Goal: Information Seeking & Learning: Learn about a topic

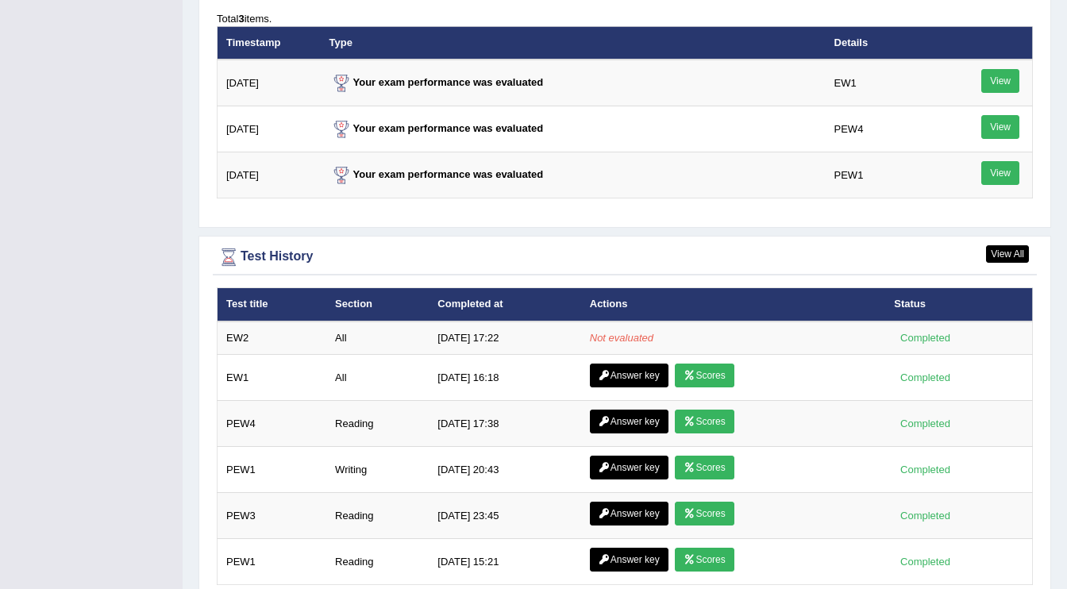
scroll to position [2046, 0]
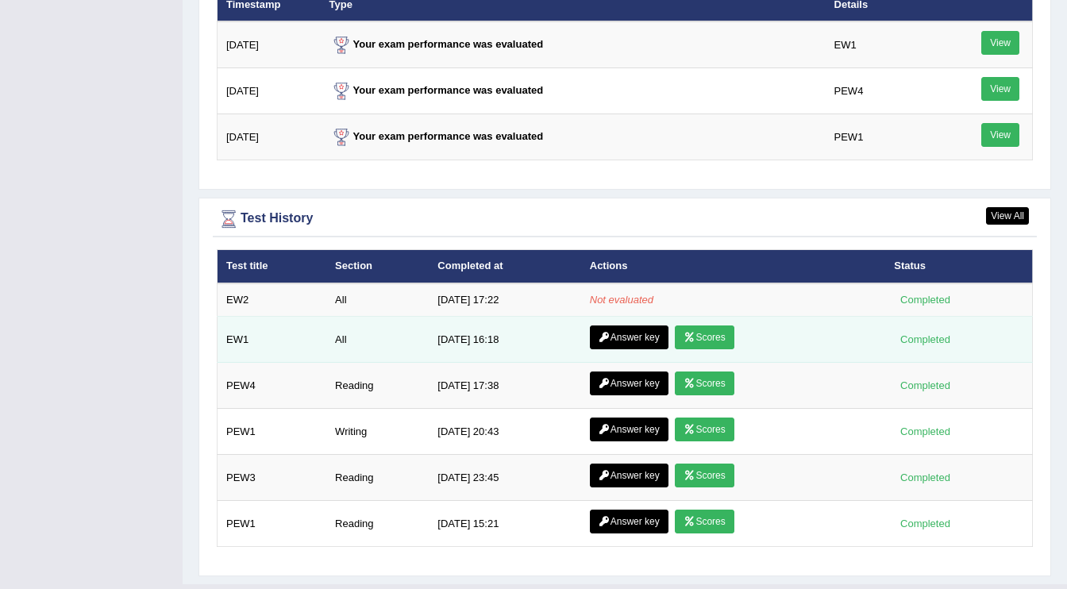
click at [699, 331] on link "Scores" at bounding box center [704, 338] width 59 height 24
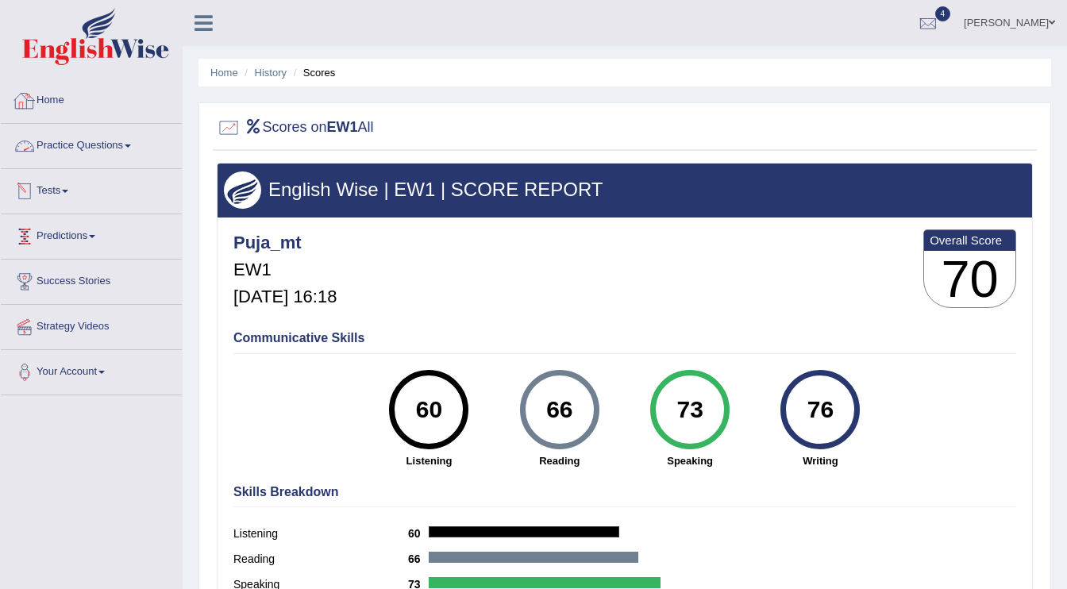
click at [55, 102] on link "Home" at bounding box center [91, 99] width 181 height 40
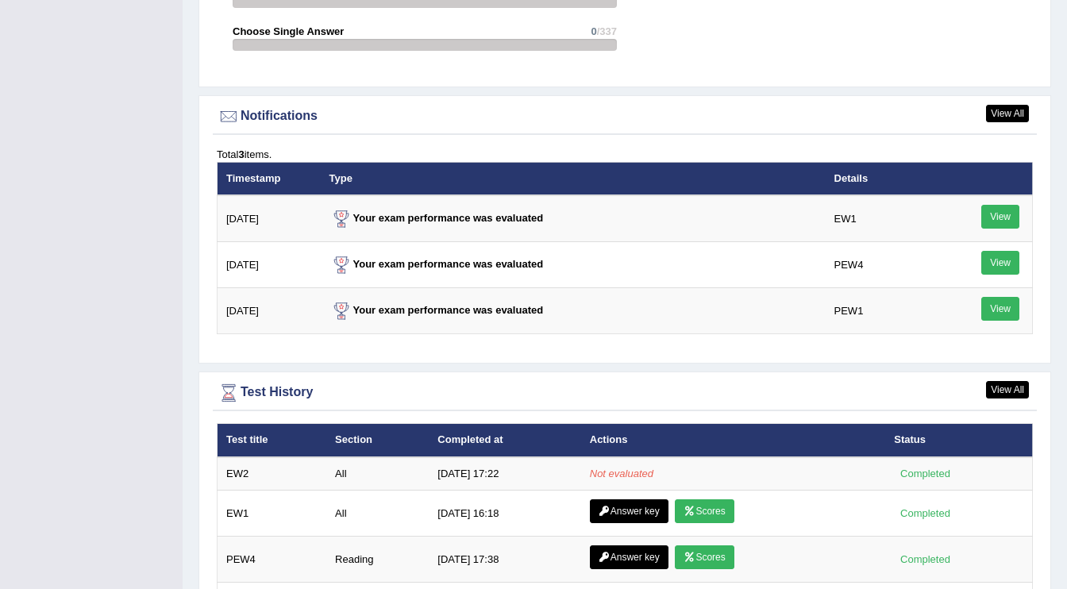
scroll to position [1859, 0]
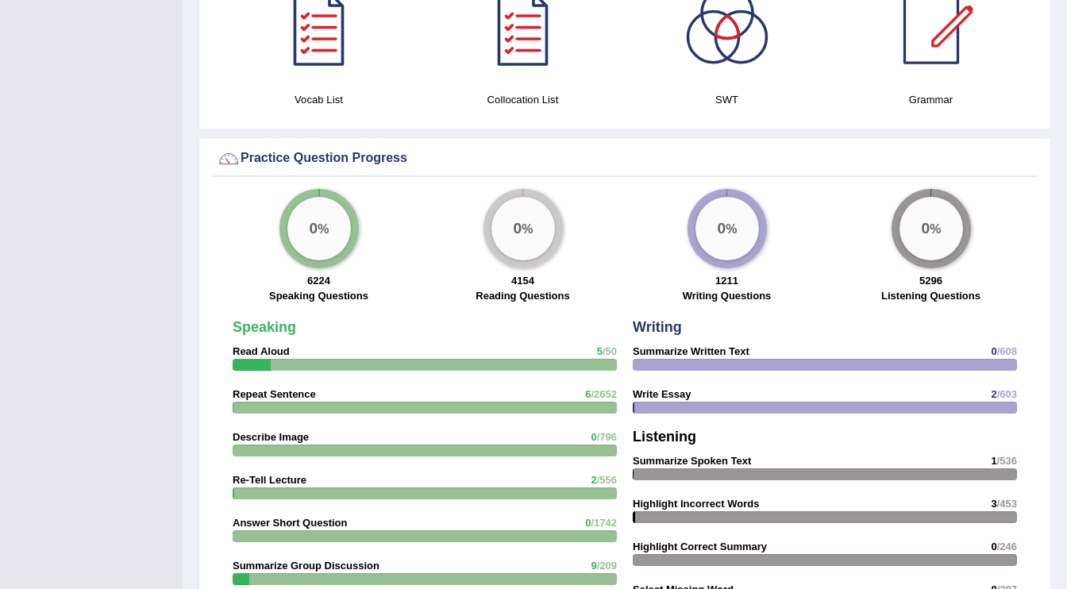
scroll to position [1027, 0]
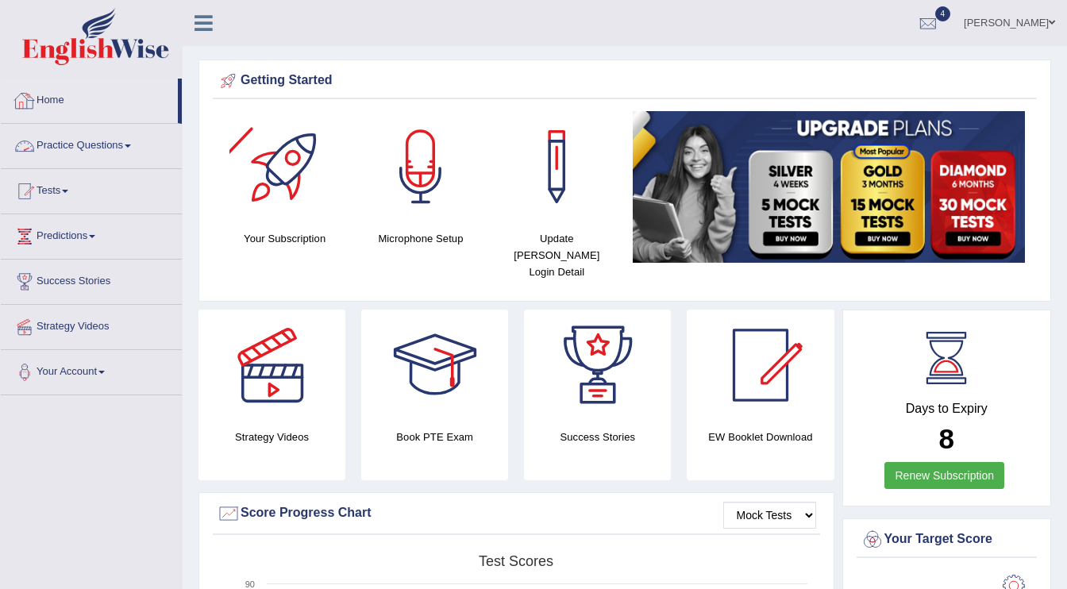
click at [72, 145] on link "Practice Questions" at bounding box center [91, 144] width 181 height 40
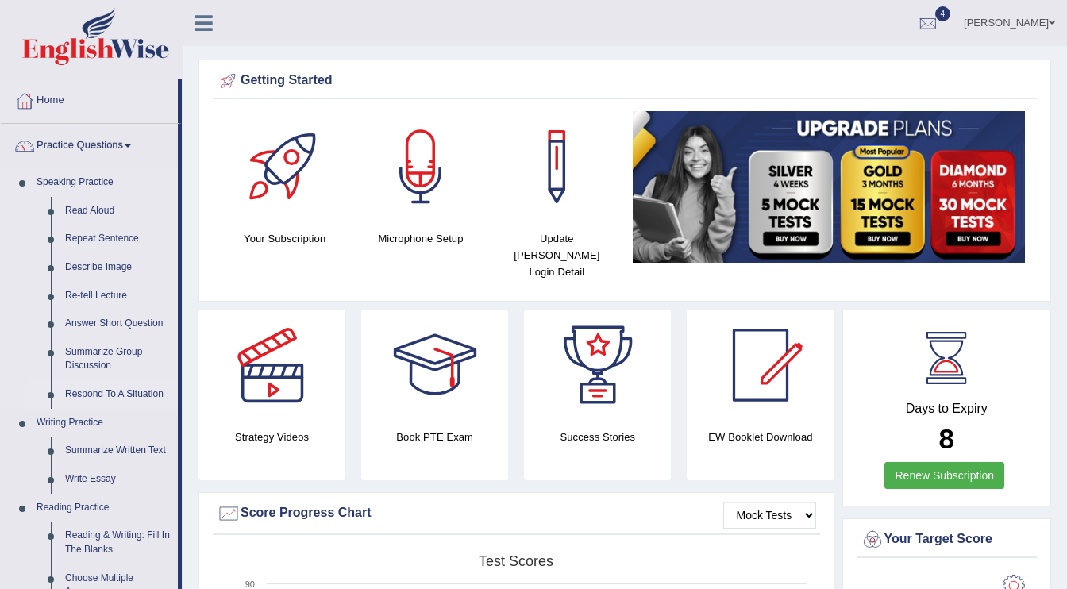
click at [83, 395] on link "Respond To A Situation" at bounding box center [118, 394] width 120 height 29
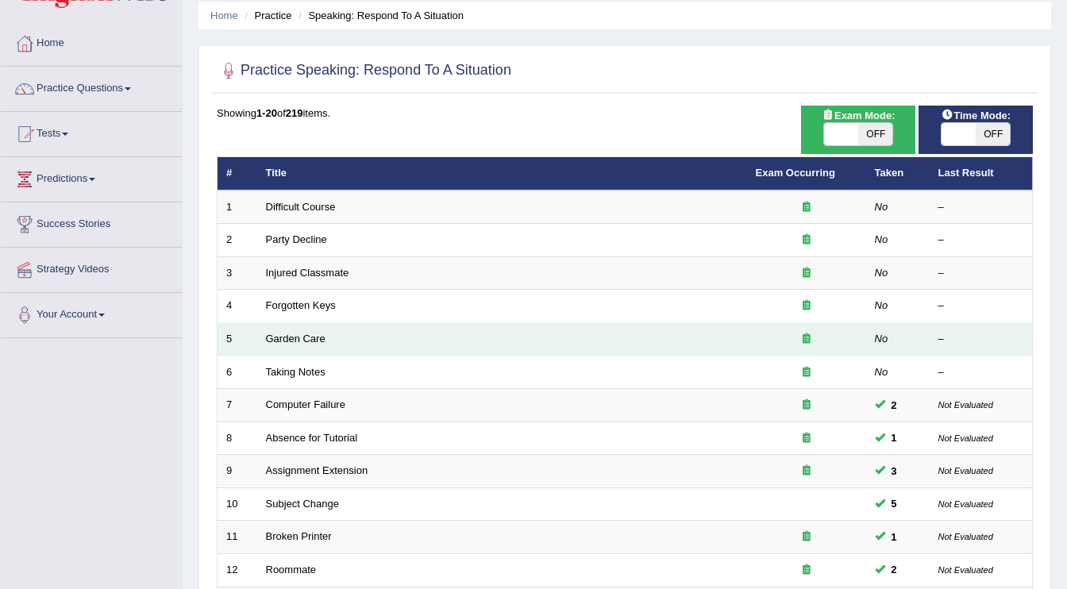
scroll to position [56, 0]
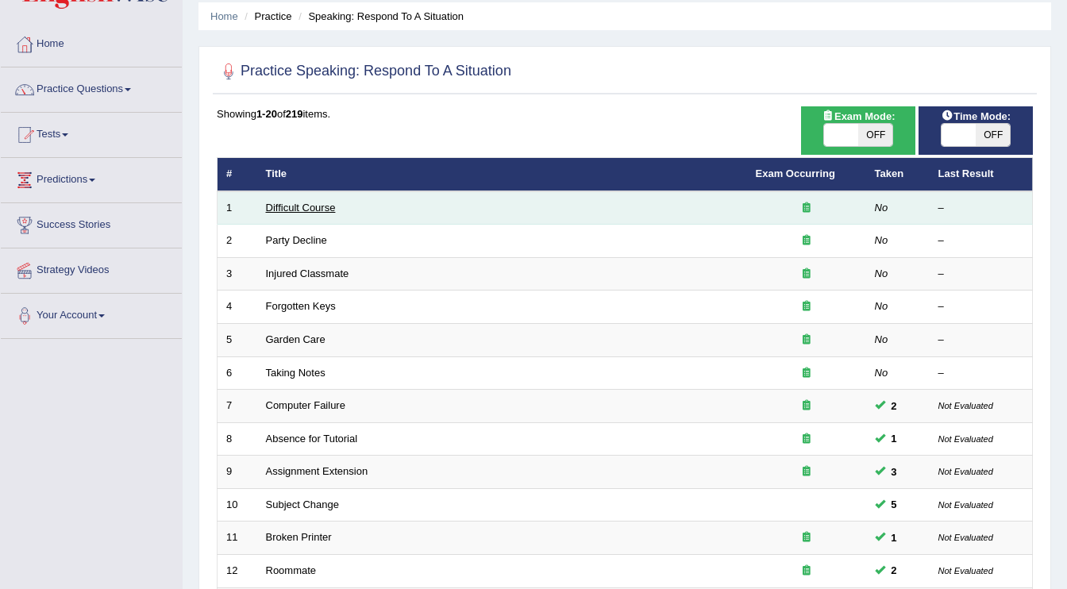
click at [306, 205] on link "Difficult Course" at bounding box center [301, 208] width 70 height 12
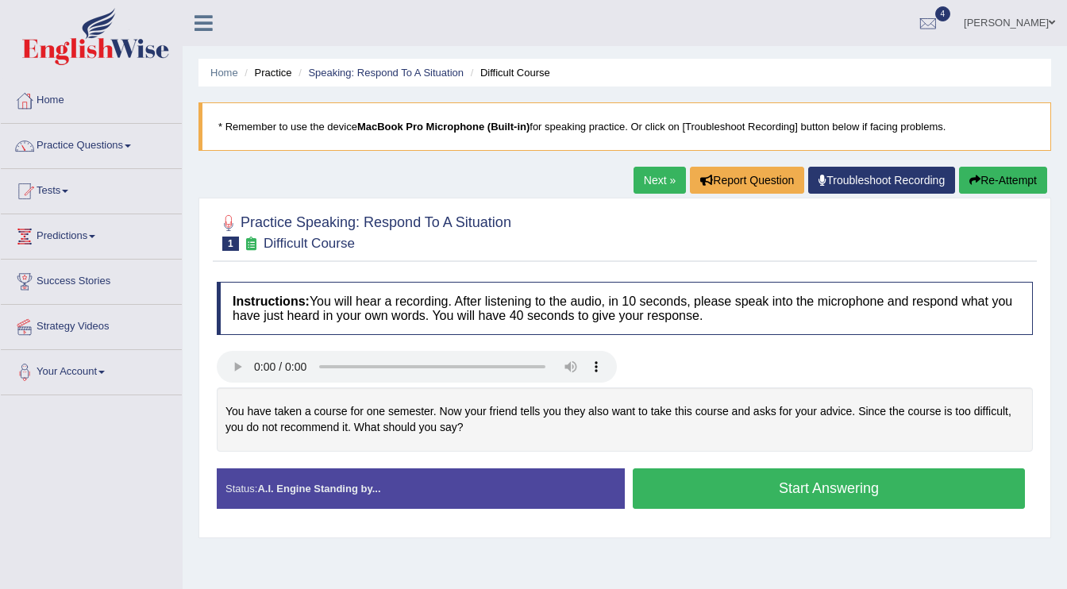
click at [726, 478] on button "Start Answering" at bounding box center [829, 488] width 392 height 40
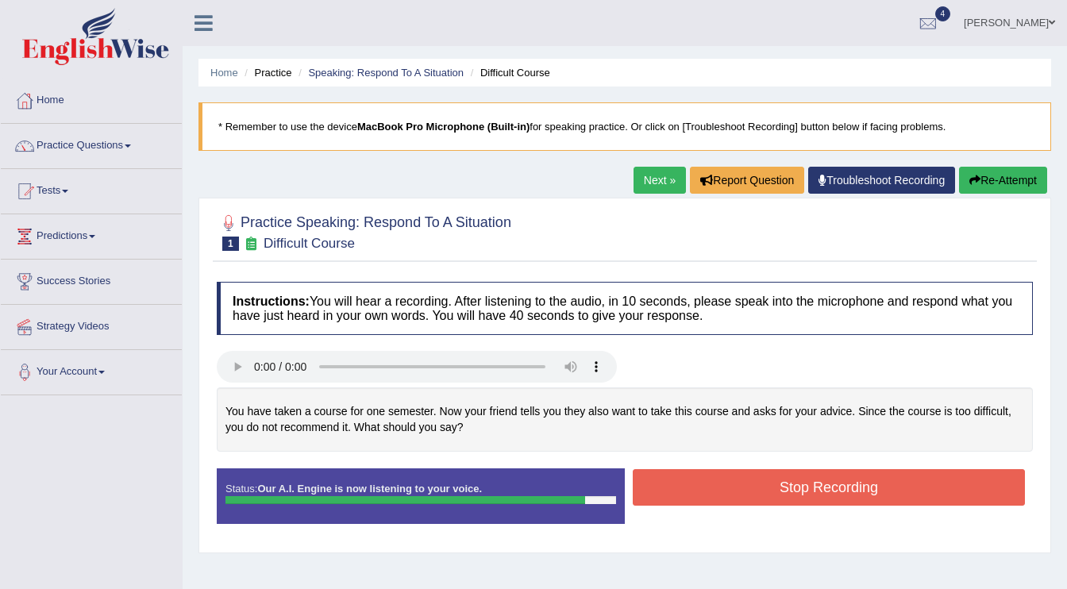
click at [808, 491] on button "Stop Recording" at bounding box center [829, 487] width 392 height 37
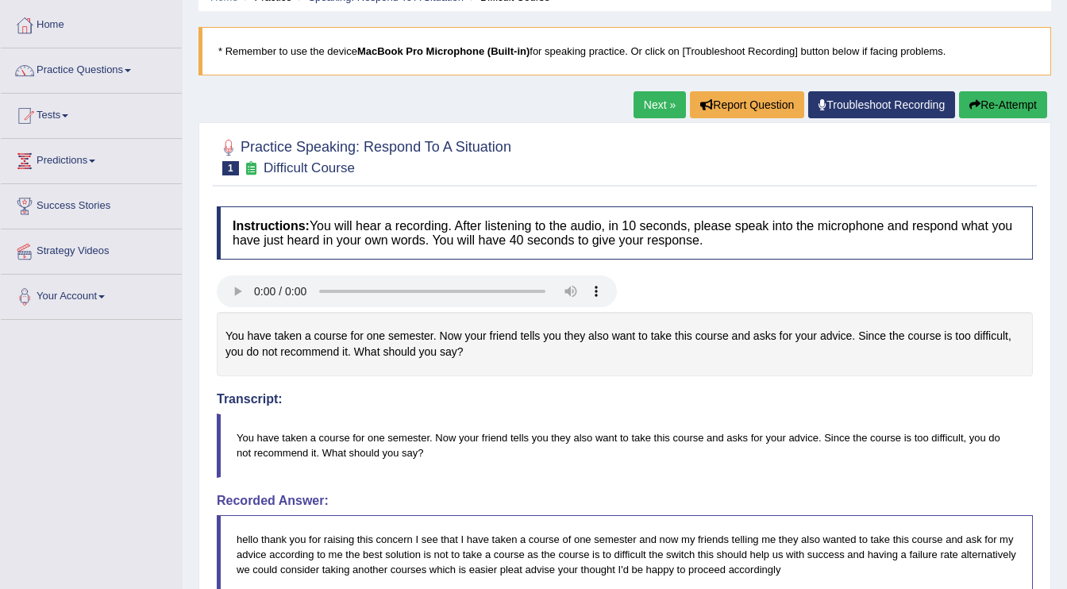
scroll to position [75, 0]
click at [1008, 106] on button "Re-Attempt" at bounding box center [1003, 105] width 88 height 27
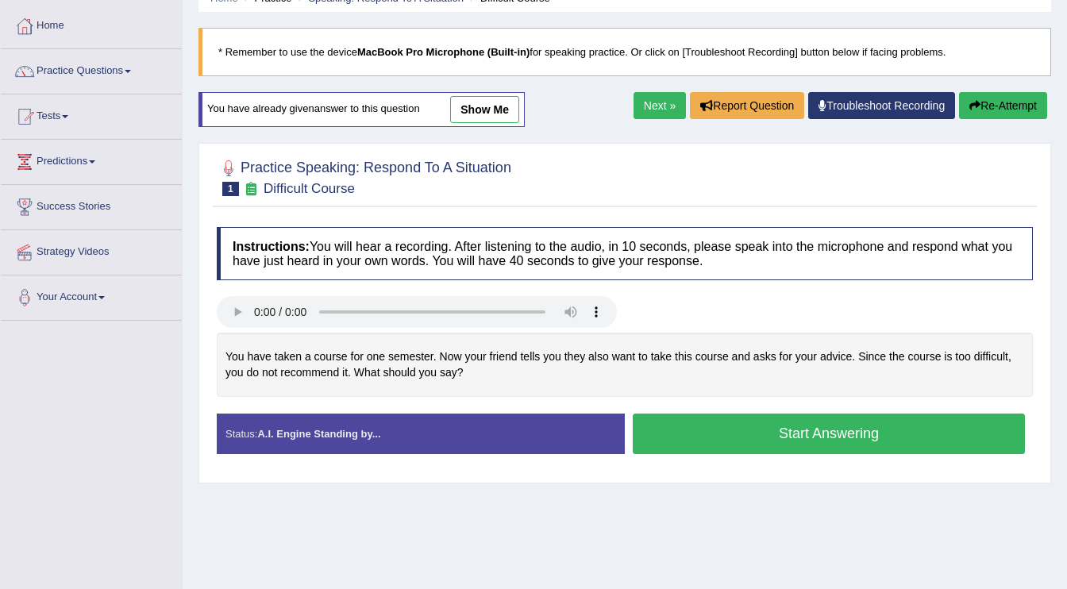
click at [745, 441] on button "Start Answering" at bounding box center [829, 434] width 392 height 40
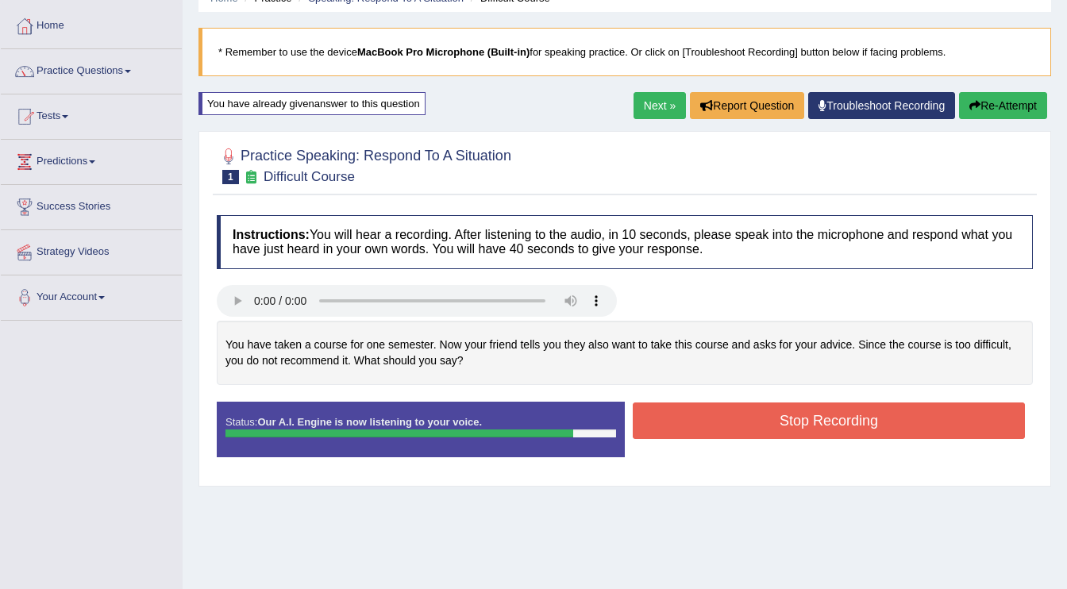
click at [905, 430] on button "Stop Recording" at bounding box center [829, 421] width 392 height 37
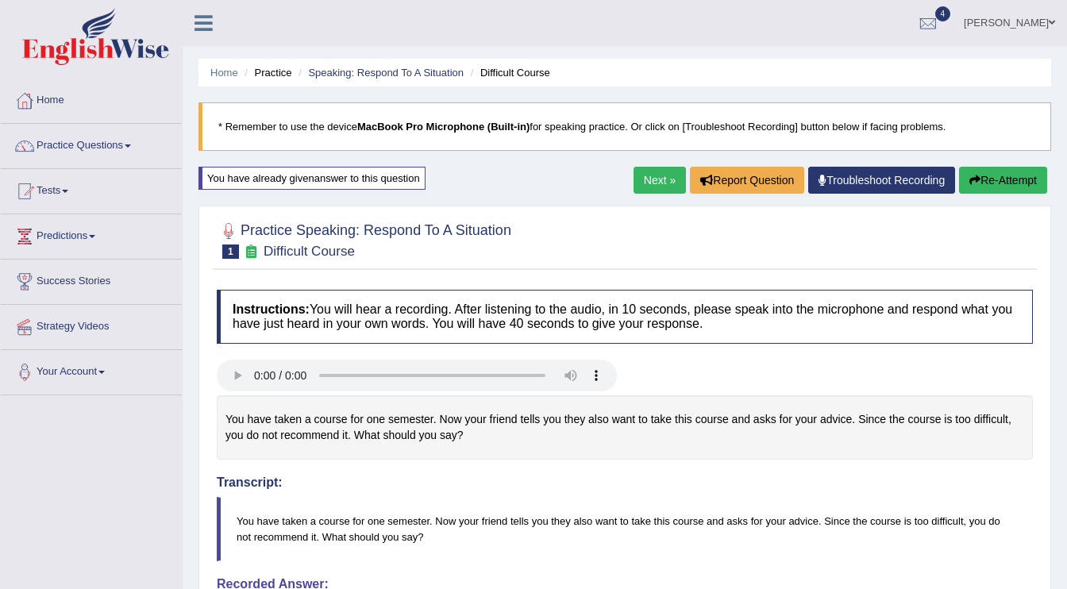
click at [662, 182] on link "Next »" at bounding box center [660, 180] width 52 height 27
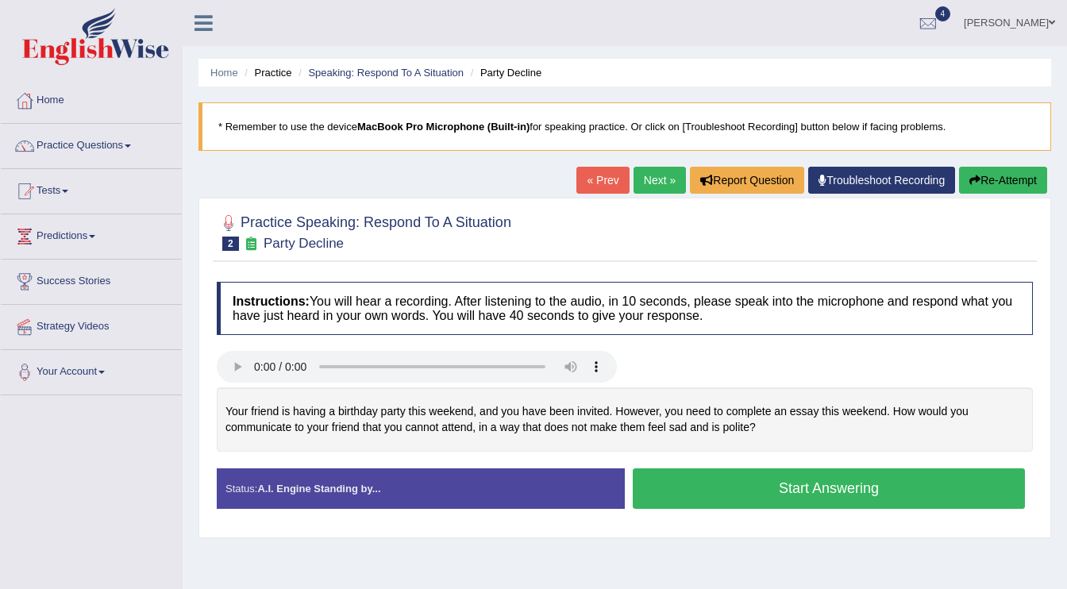
click at [713, 494] on button "Start Answering" at bounding box center [829, 488] width 392 height 40
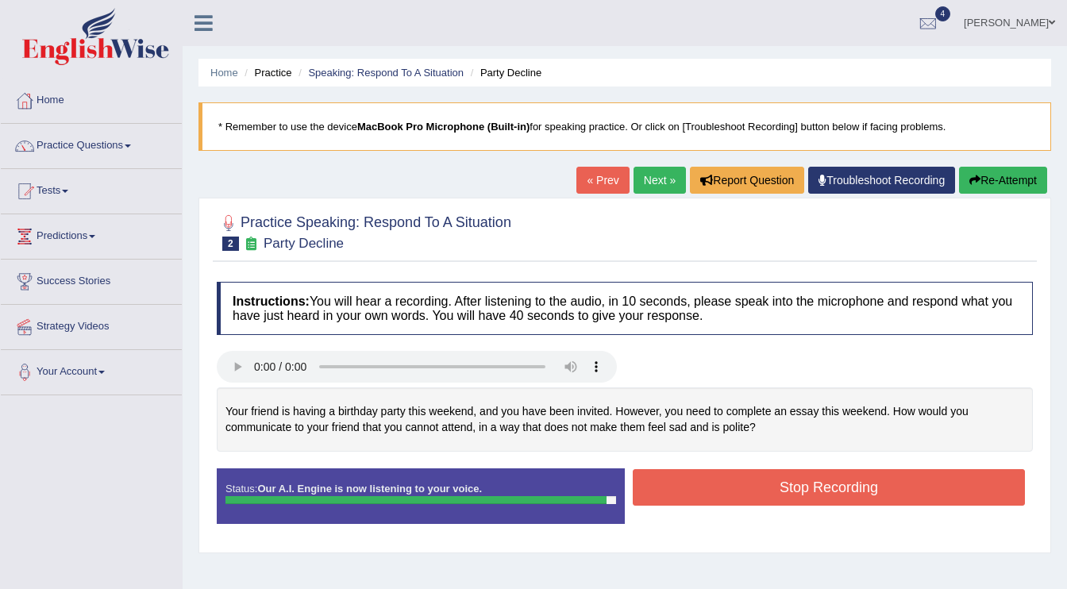
click at [728, 491] on button "Stop Recording" at bounding box center [829, 487] width 392 height 37
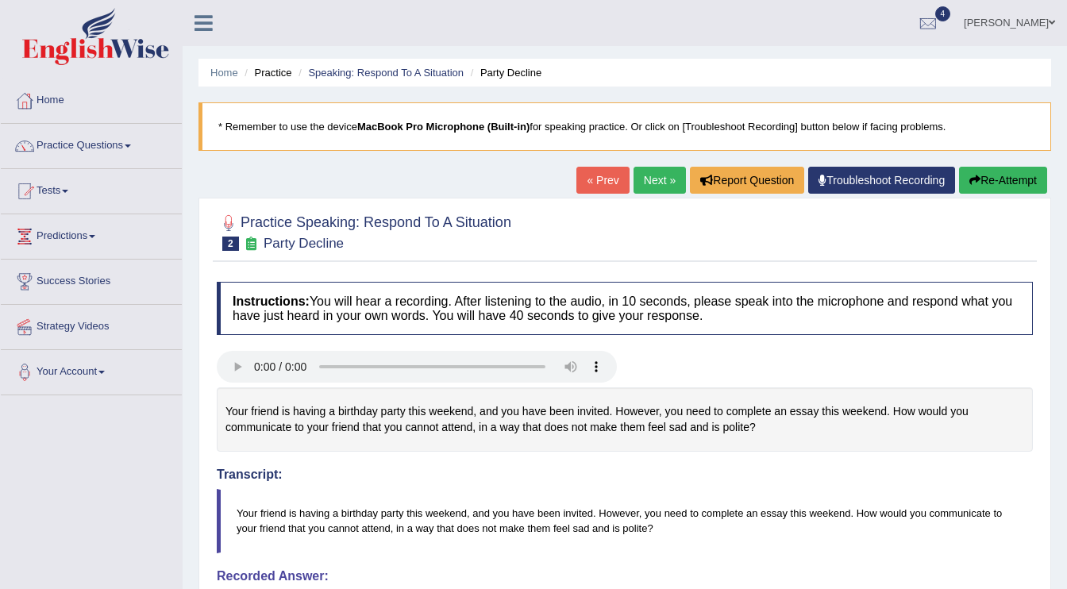
click at [979, 181] on button "Re-Attempt" at bounding box center [1003, 180] width 88 height 27
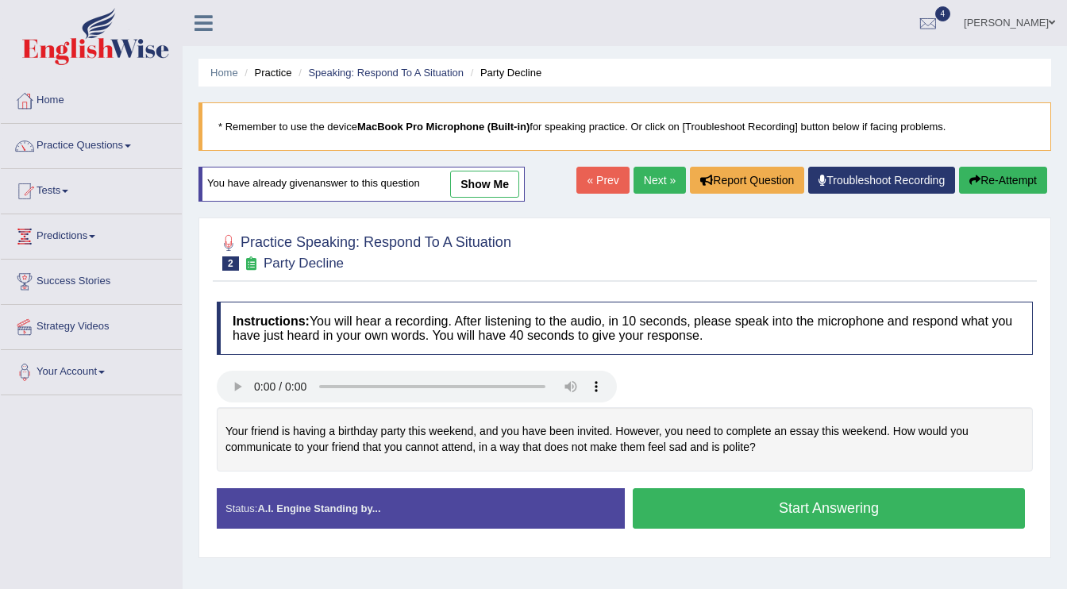
click at [792, 516] on button "Start Answering" at bounding box center [829, 508] width 392 height 40
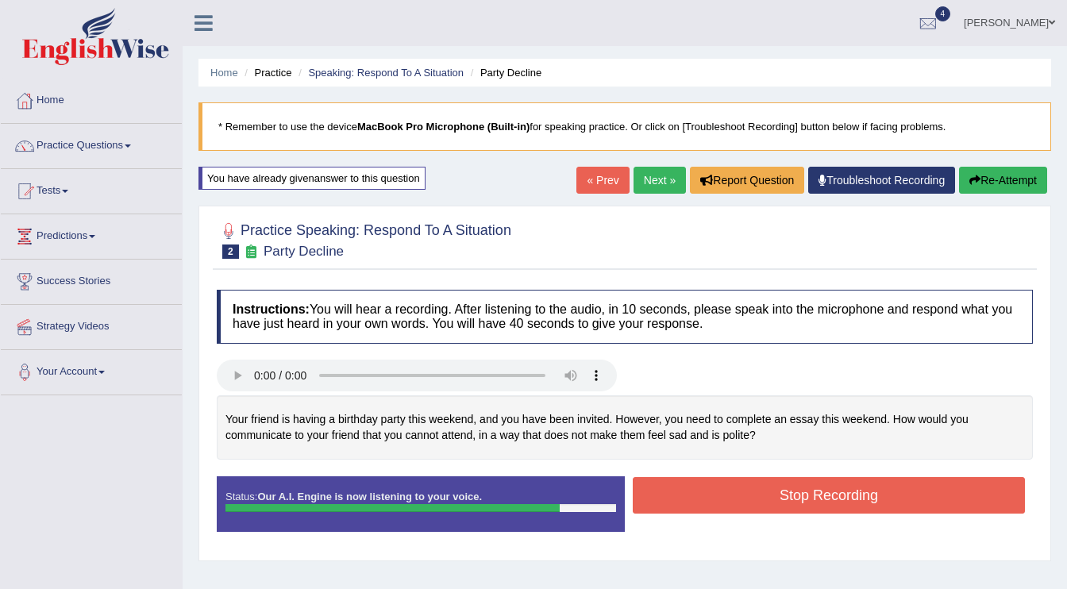
click at [818, 497] on button "Stop Recording" at bounding box center [829, 495] width 392 height 37
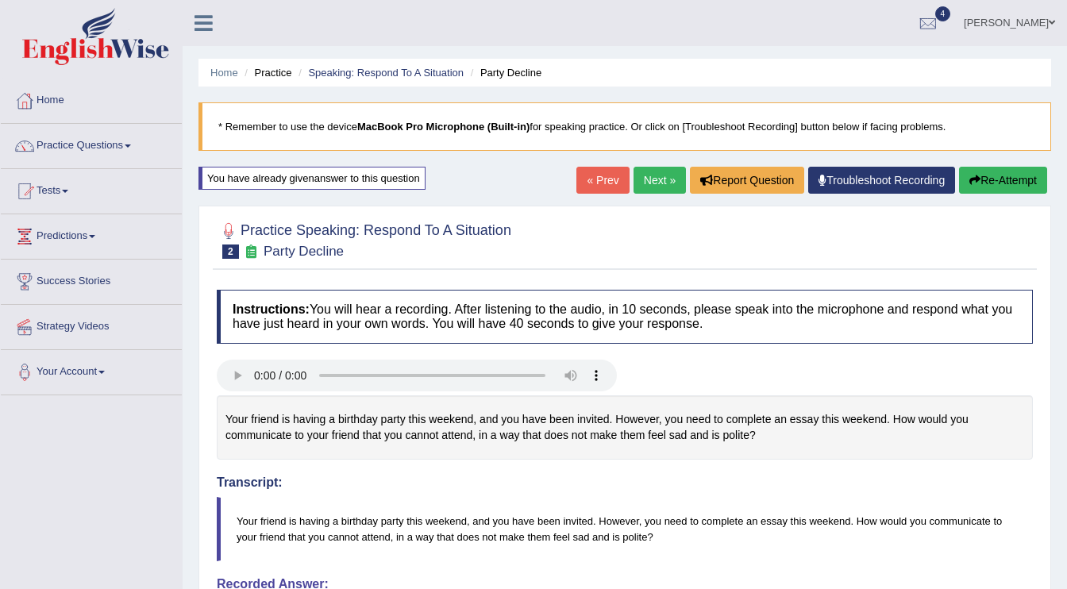
click at [651, 175] on link "Next »" at bounding box center [660, 180] width 52 height 27
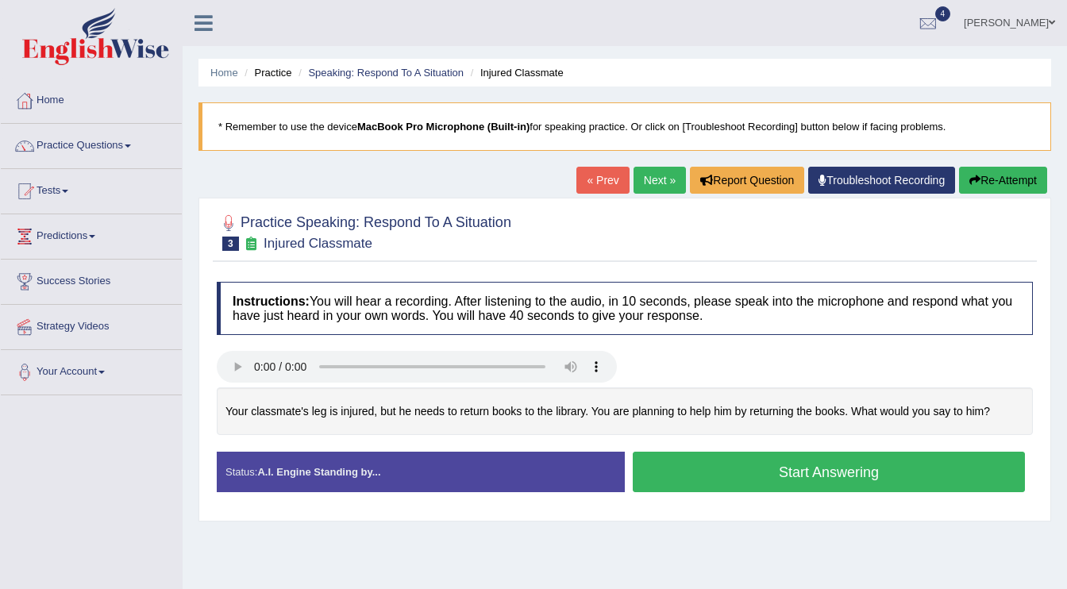
click at [738, 476] on button "Start Answering" at bounding box center [829, 472] width 392 height 40
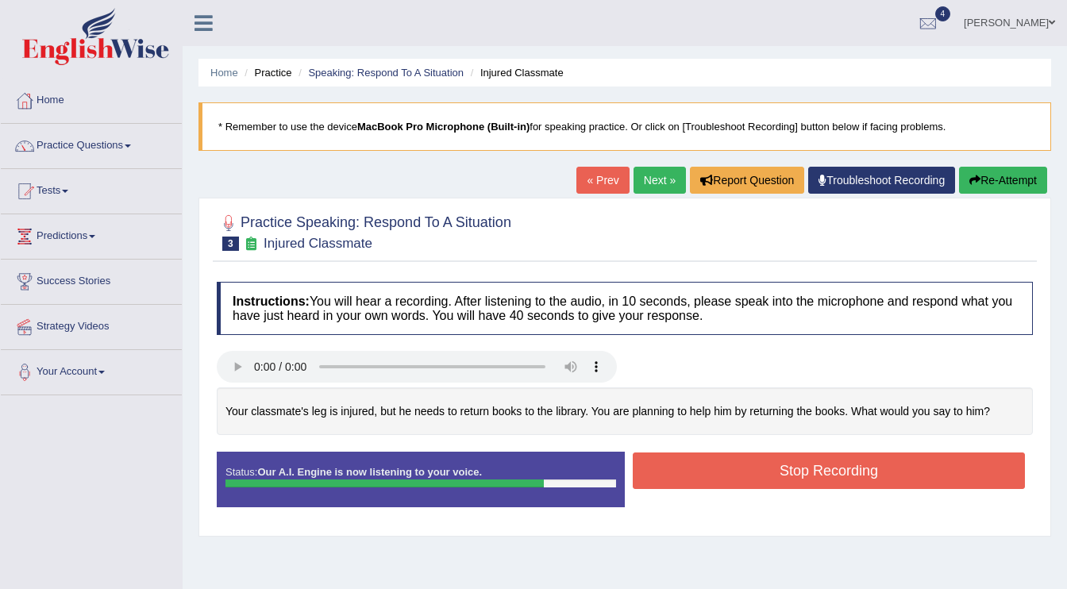
click at [738, 476] on button "Stop Recording" at bounding box center [829, 471] width 392 height 37
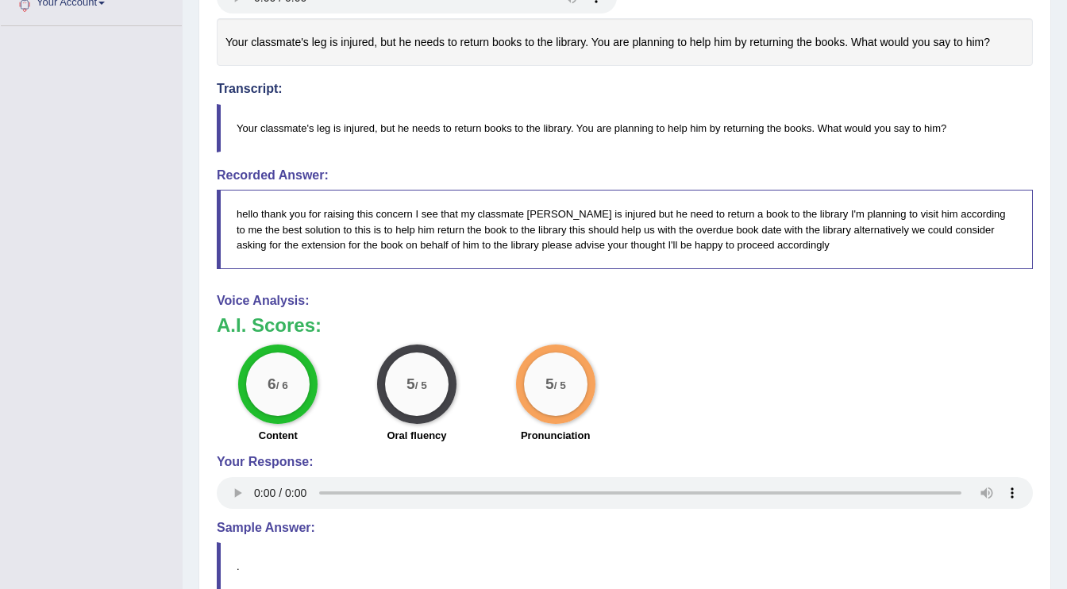
scroll to position [372, 0]
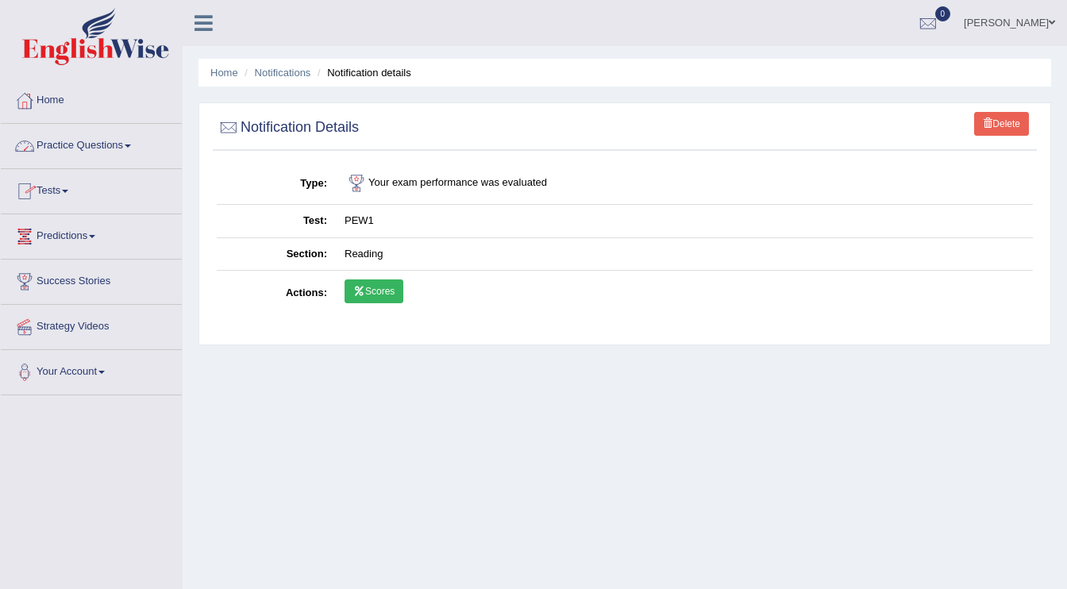
click at [376, 288] on link "Scores" at bounding box center [374, 291] width 59 height 24
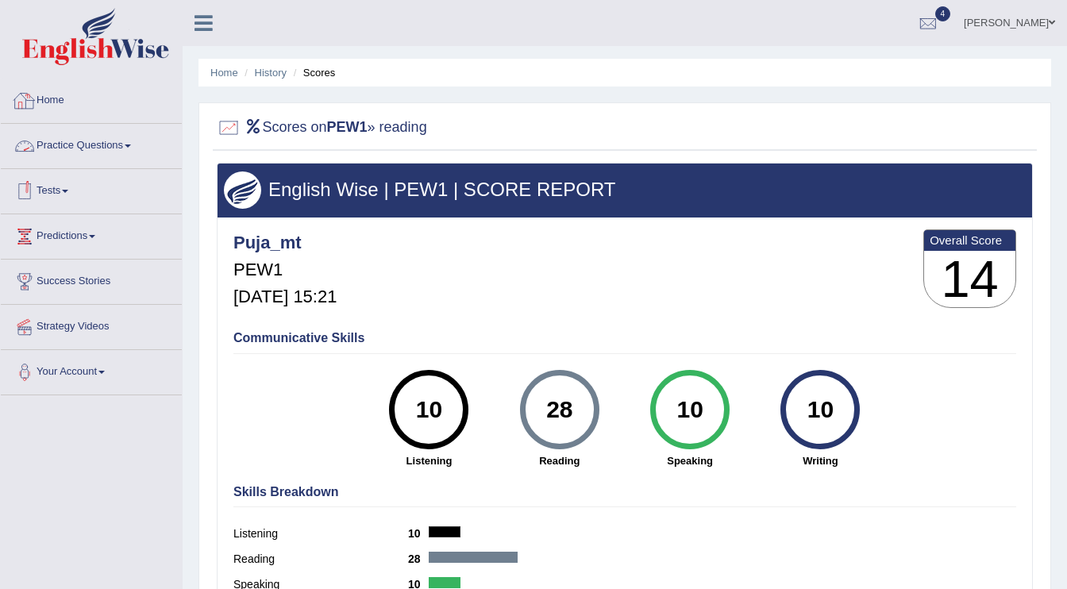
click at [63, 105] on link "Home" at bounding box center [91, 99] width 181 height 40
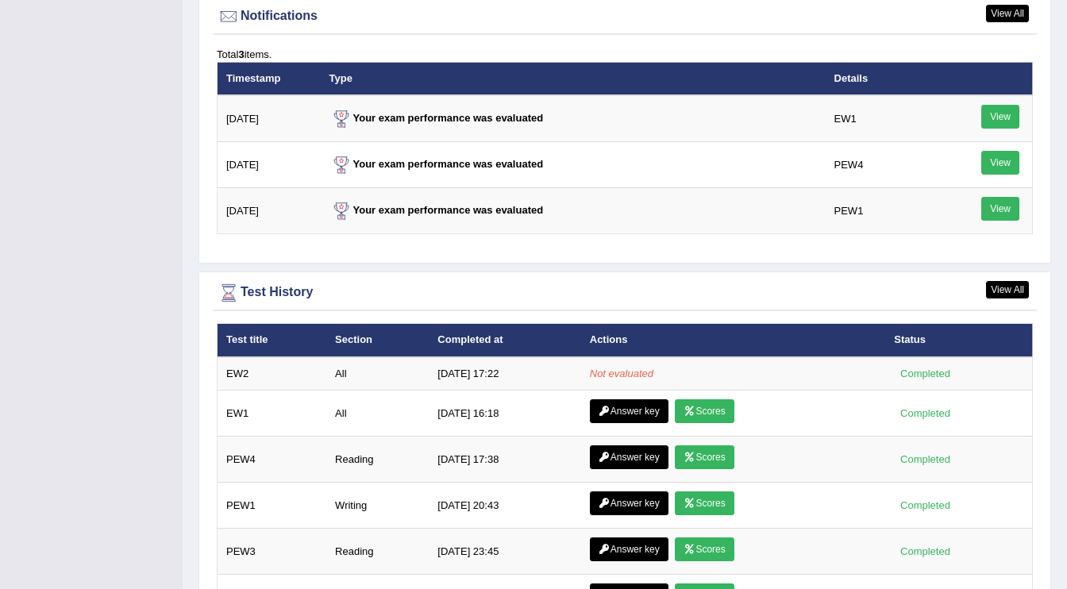
scroll to position [2046, 0]
